Goal: Information Seeking & Learning: Learn about a topic

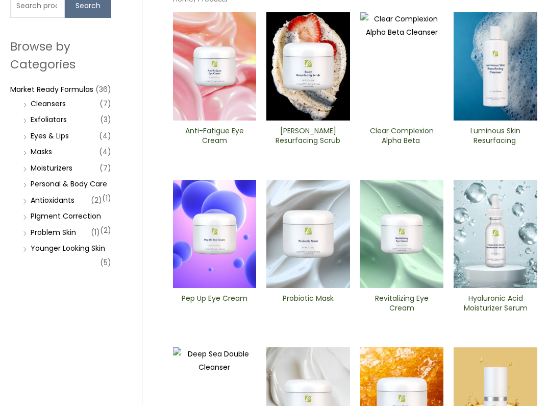
scroll to position [128, 0]
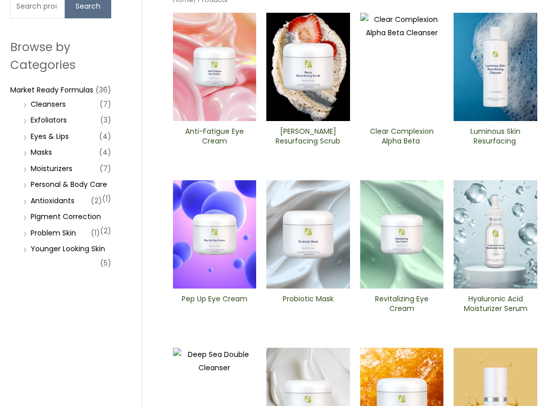
click at [69, 122] on li "Exfoliators (3)" at bounding box center [65, 120] width 91 height 14
click at [58, 117] on link "Exfoliators" at bounding box center [49, 120] width 36 height 10
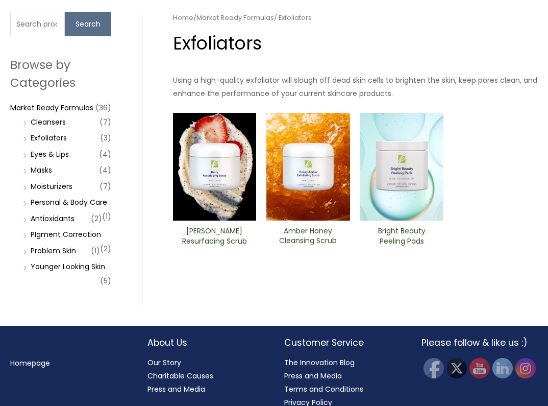
scroll to position [114, 0]
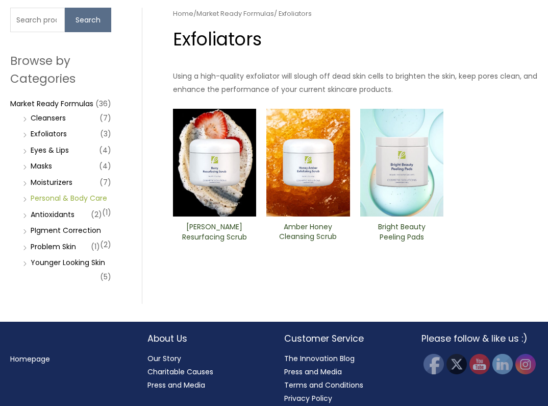
click at [65, 202] on link "Personal & Body Care" at bounding box center [69, 198] width 77 height 10
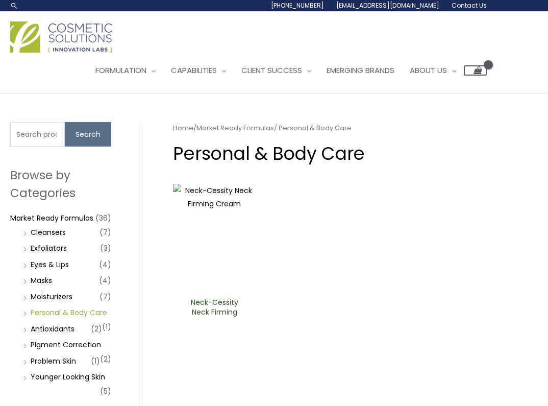
click at [66, 312] on link "Personal & Body Care" at bounding box center [69, 312] width 77 height 10
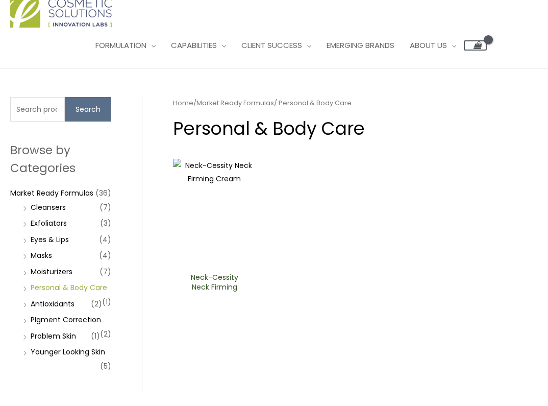
scroll to position [28, 0]
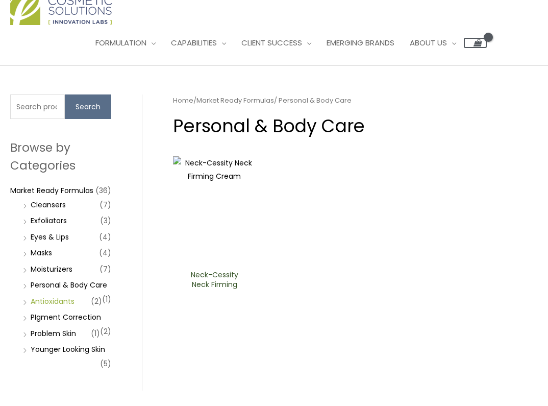
click at [47, 299] on link "Antioxidants" at bounding box center [53, 301] width 44 height 10
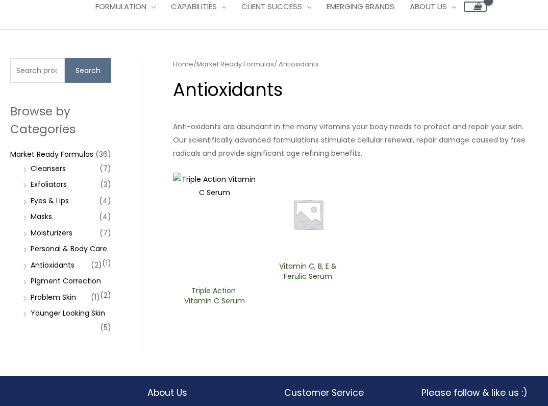
scroll to position [66, 0]
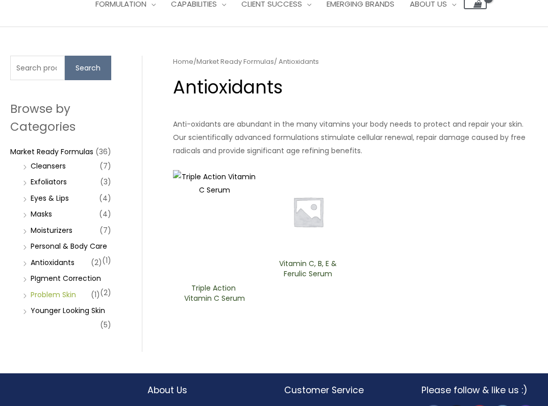
click at [46, 297] on link "Problem Skin" at bounding box center [53, 294] width 45 height 10
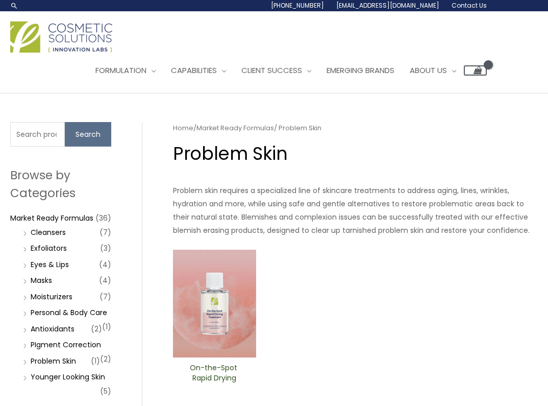
scroll to position [8, 0]
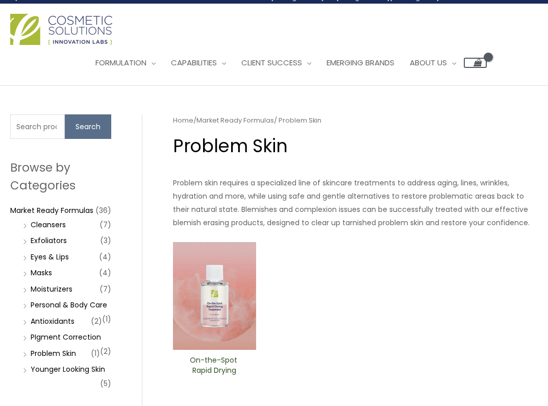
click at [224, 310] on img at bounding box center [215, 296] width 84 height 108
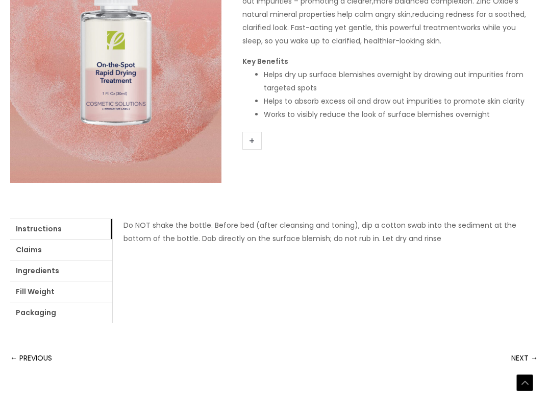
scroll to position [253, 0]
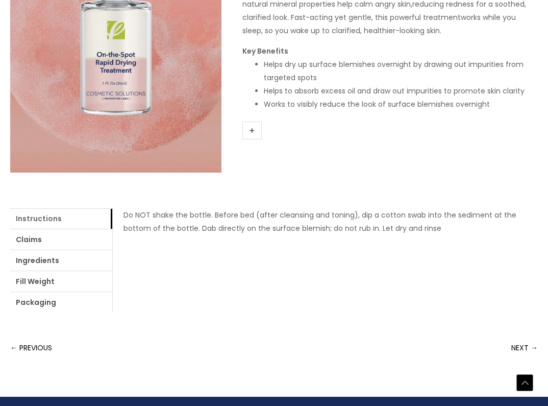
click at [78, 219] on link "Instructions" at bounding box center [61, 218] width 102 height 20
click at [71, 241] on link "Claims" at bounding box center [61, 239] width 102 height 20
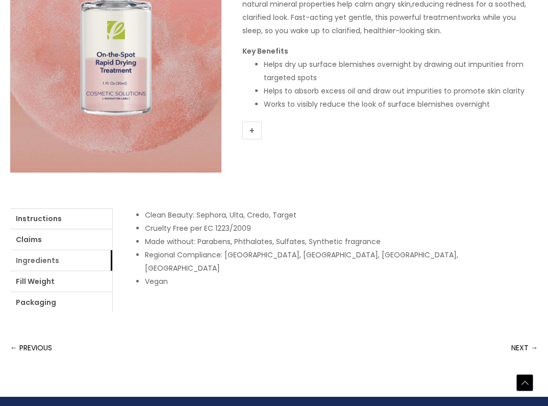
click at [68, 258] on link "Ingredients" at bounding box center [61, 260] width 102 height 20
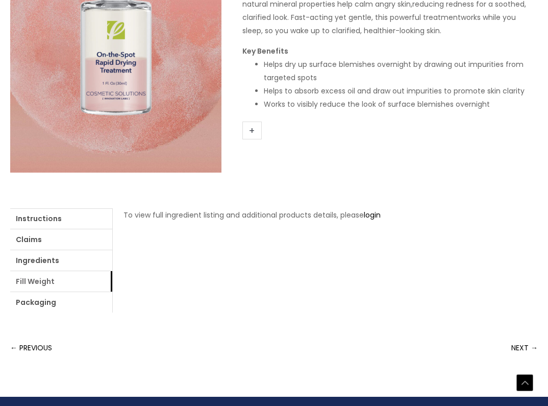
click at [67, 277] on link "Fill Weight" at bounding box center [61, 281] width 102 height 20
click at [57, 301] on link "Packaging" at bounding box center [61, 302] width 102 height 20
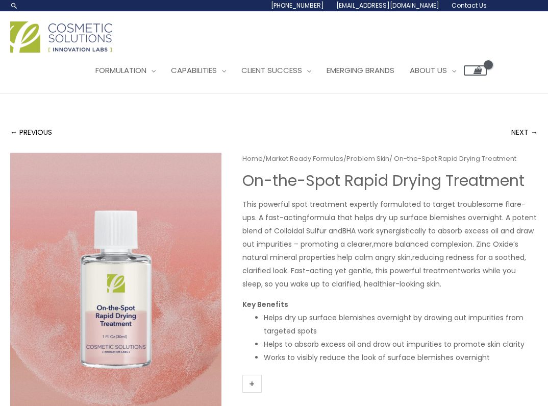
scroll to position [0, 0]
click at [527, 128] on link "NEXT →" at bounding box center [524, 132] width 27 height 20
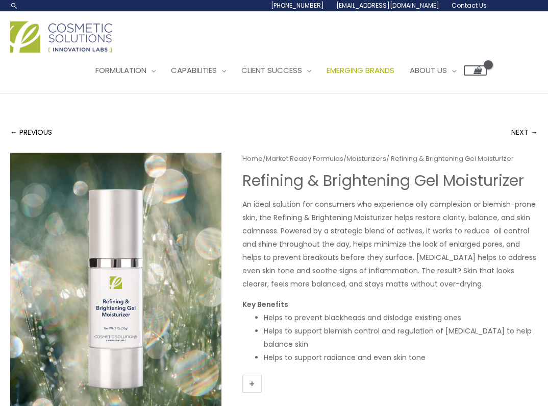
click at [366, 72] on span "Emerging Brands" at bounding box center [361, 70] width 68 height 11
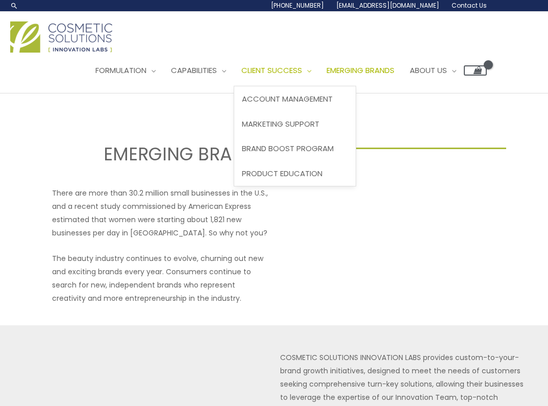
click at [302, 66] on span "Client Success" at bounding box center [271, 70] width 61 height 11
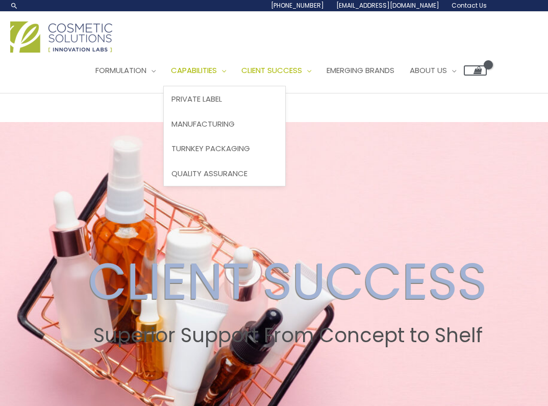
click at [217, 70] on span "Capabilities" at bounding box center [194, 70] width 46 height 11
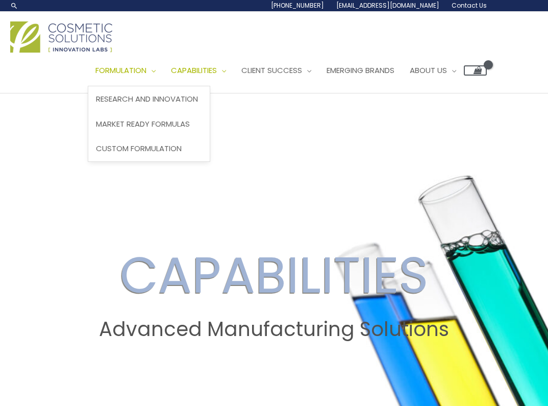
click at [146, 68] on span "Formulation" at bounding box center [120, 70] width 51 height 11
